Goal: Navigation & Orientation: Understand site structure

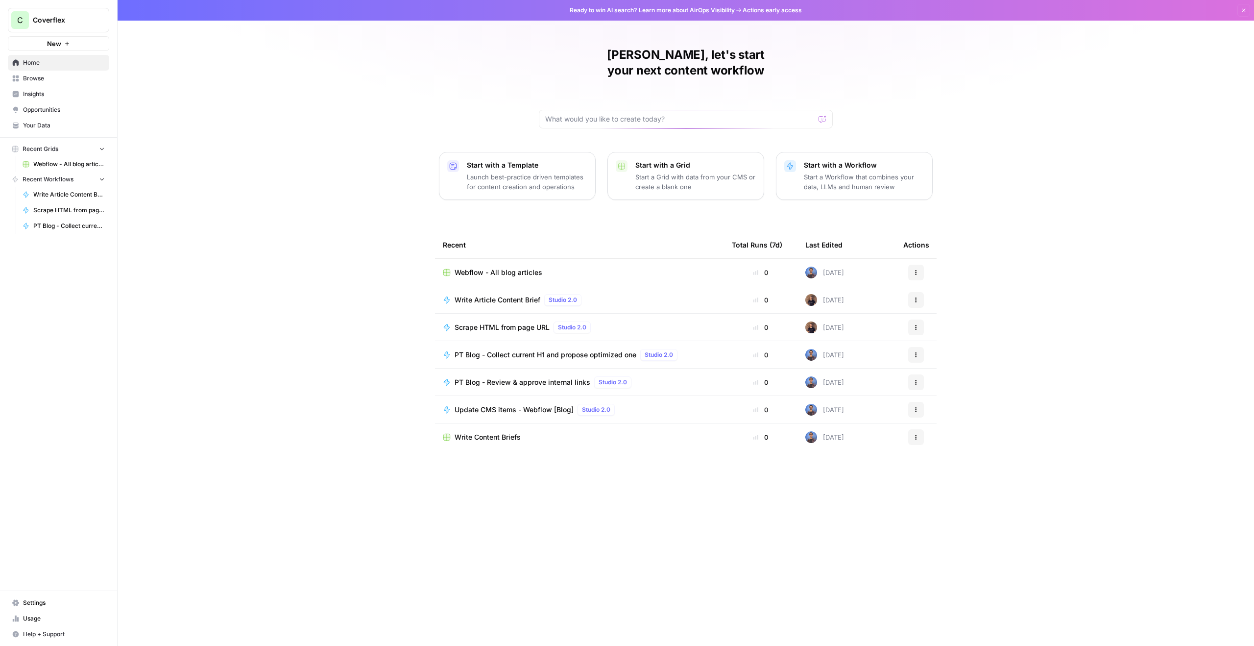
click at [22, 604] on link "Settings" at bounding box center [58, 603] width 101 height 16
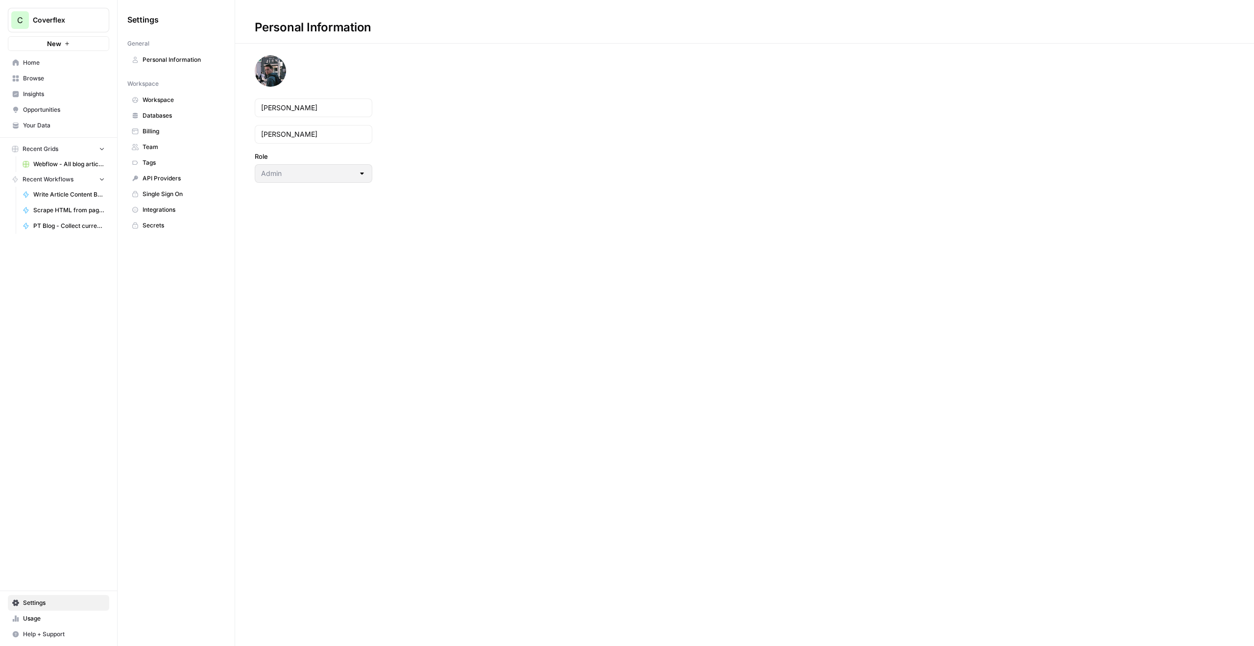
click at [157, 147] on span "Team" at bounding box center [182, 147] width 78 height 9
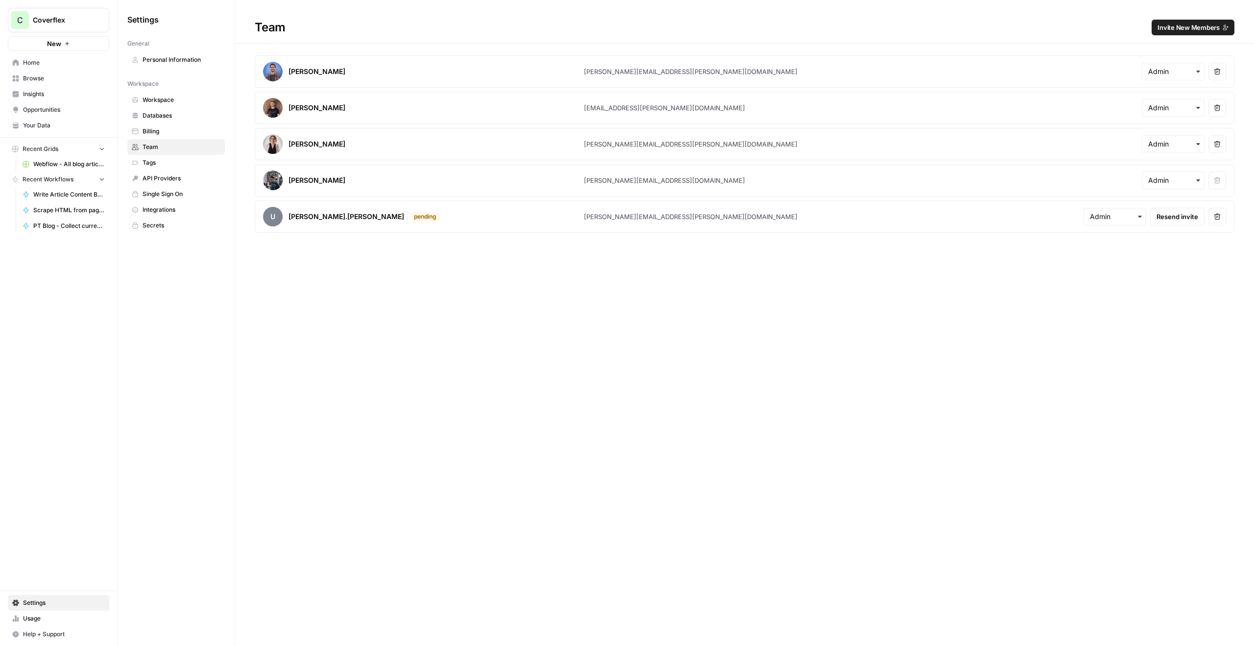
click at [37, 70] on link "Home" at bounding box center [58, 63] width 101 height 16
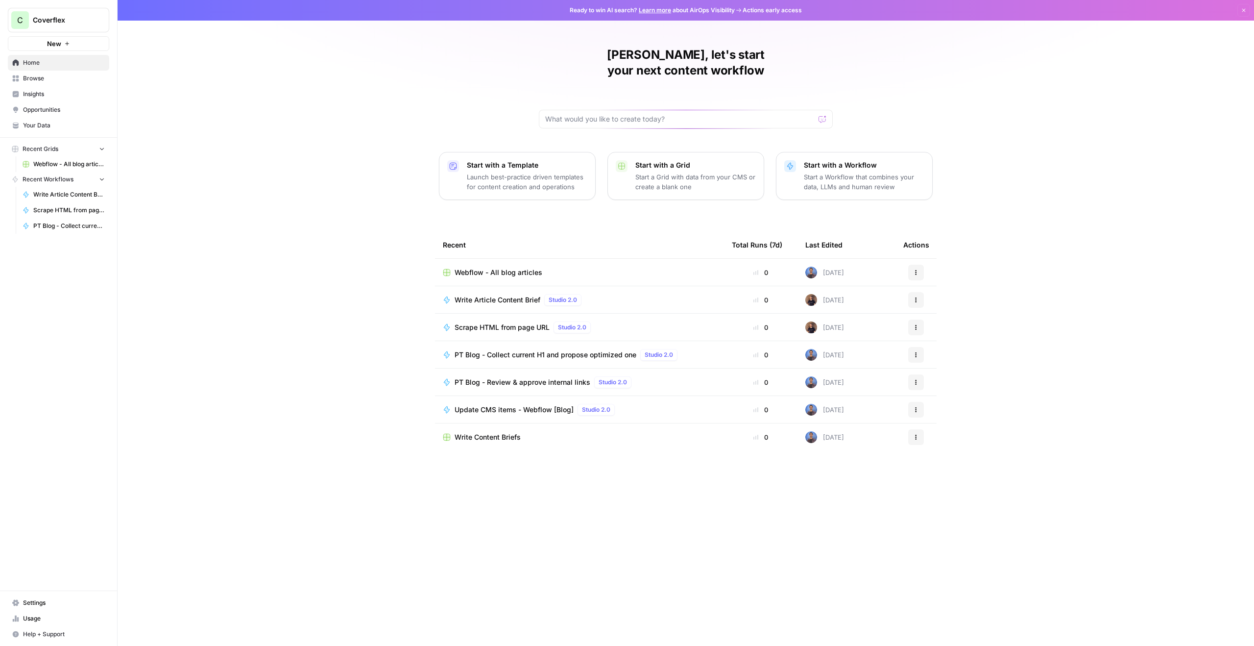
click at [39, 79] on span "Browse" at bounding box center [64, 78] width 82 height 9
